Goal: Find specific fact: Find specific fact

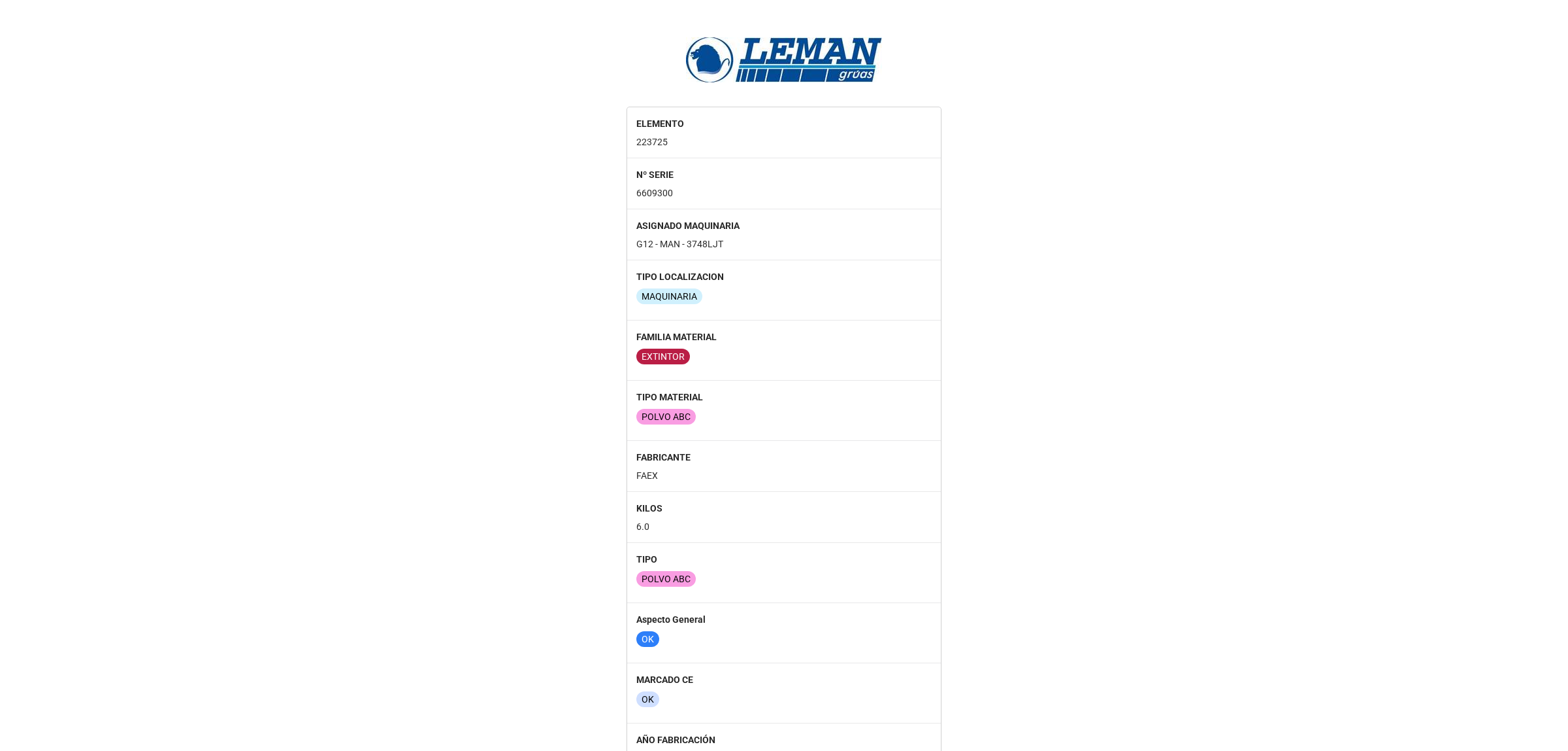
click at [1047, 367] on div "ELEMENTO 223725 Nº SERIE 6609300 ASIGNADO MAQUINARIA G12 - MAN - 3748LJT TIPO L…" at bounding box center [784, 443] width 1568 height 865
click at [649, 148] on p "223725" at bounding box center [784, 141] width 295 height 13
click at [649, 140] on p "223725" at bounding box center [784, 141] width 295 height 13
copy p "223725"
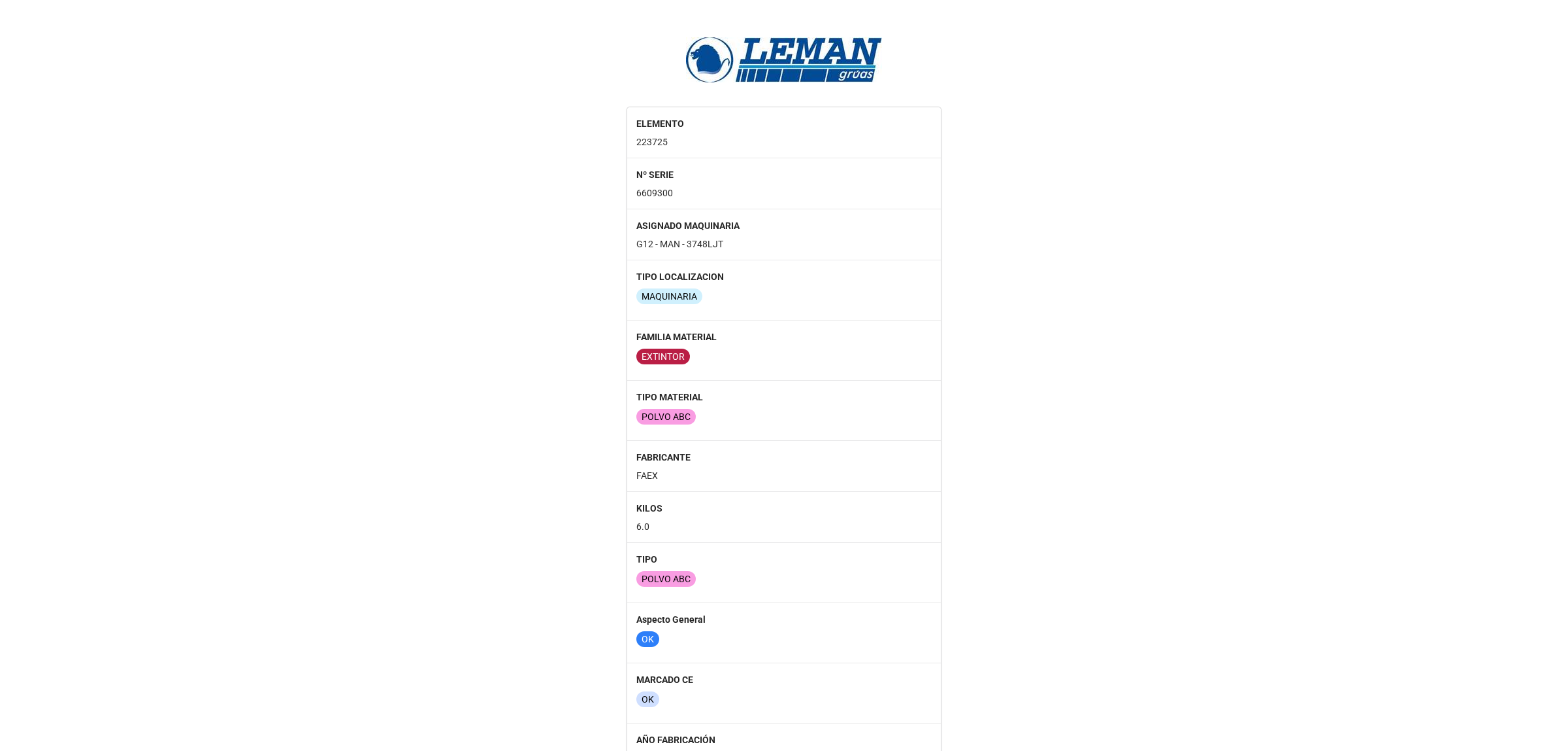
click at [1053, 97] on div "ELEMENTO 223725 Nº SERIE 6609300 ASIGNADO MAQUINARIA G12 - MAN - 3748LJT TIPO L…" at bounding box center [784, 443] width 1568 height 865
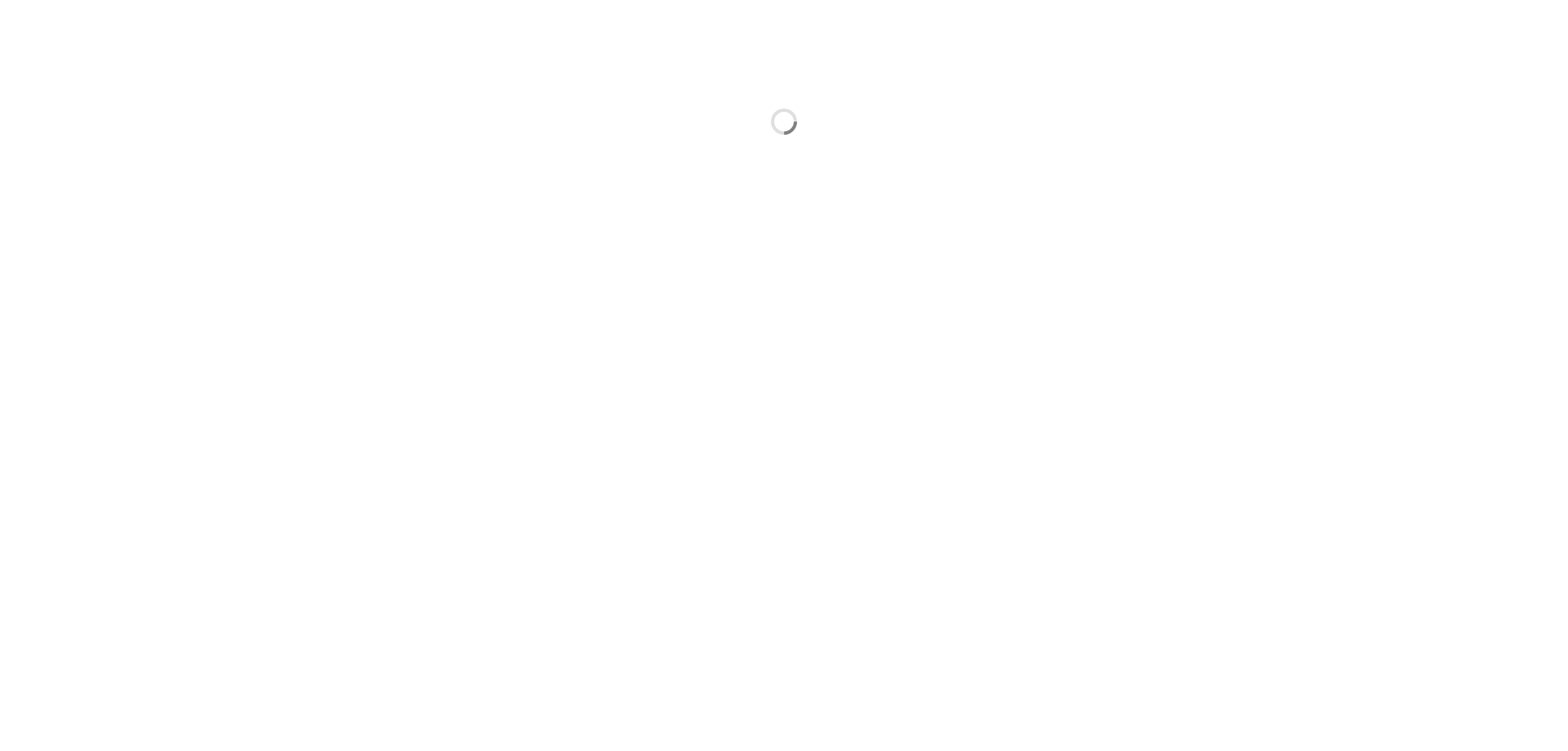
click at [1136, 197] on div at bounding box center [784, 121] width 1568 height 222
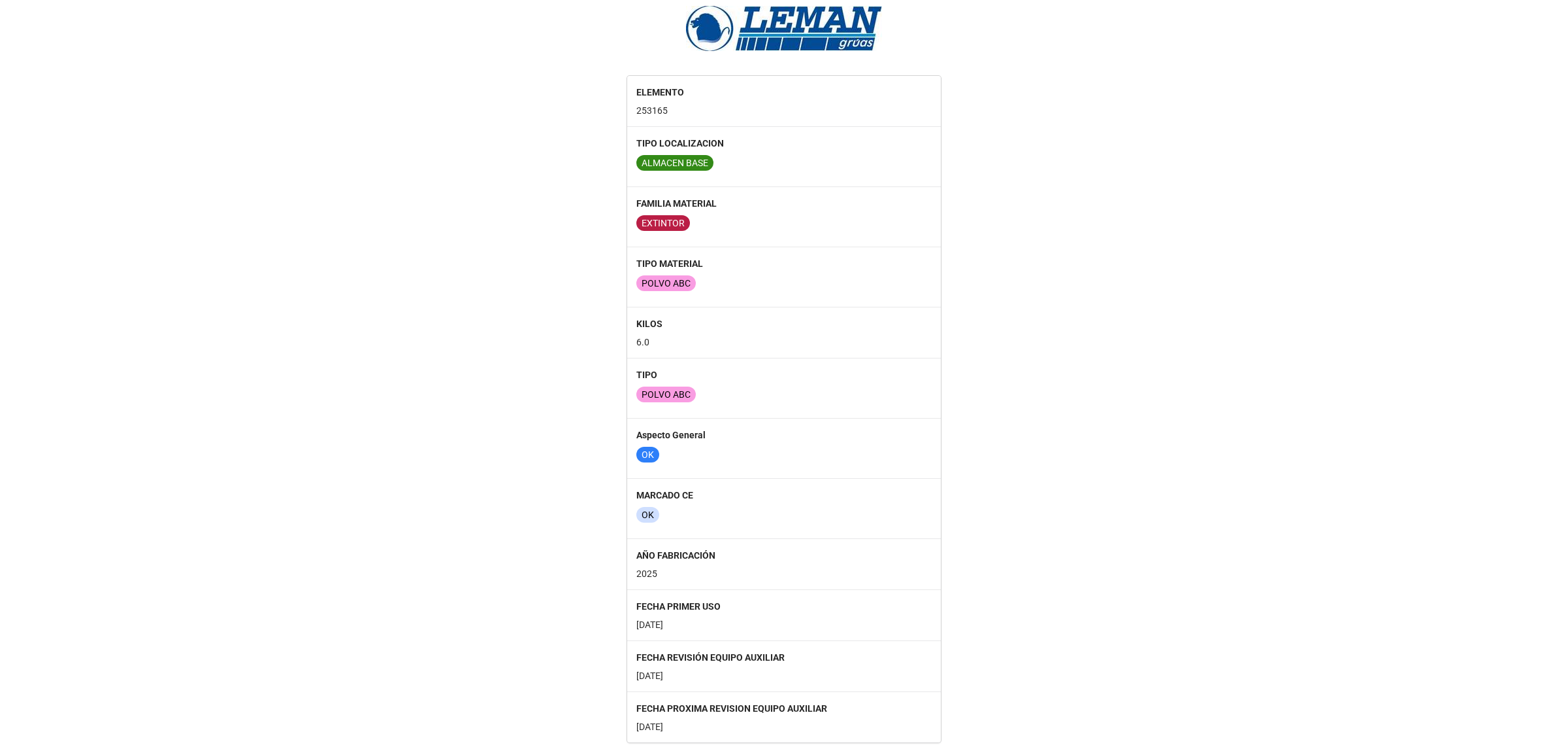
scroll to position [34, 0]
click at [1106, 384] on div "ELEMENTO 253165 TIPO LOCALIZACION ALMACEN BASE FAMILIA MATERIAL EXTINTOR TIPO M…" at bounding box center [784, 359] width 1568 height 763
